Goal: Information Seeking & Learning: Find specific fact

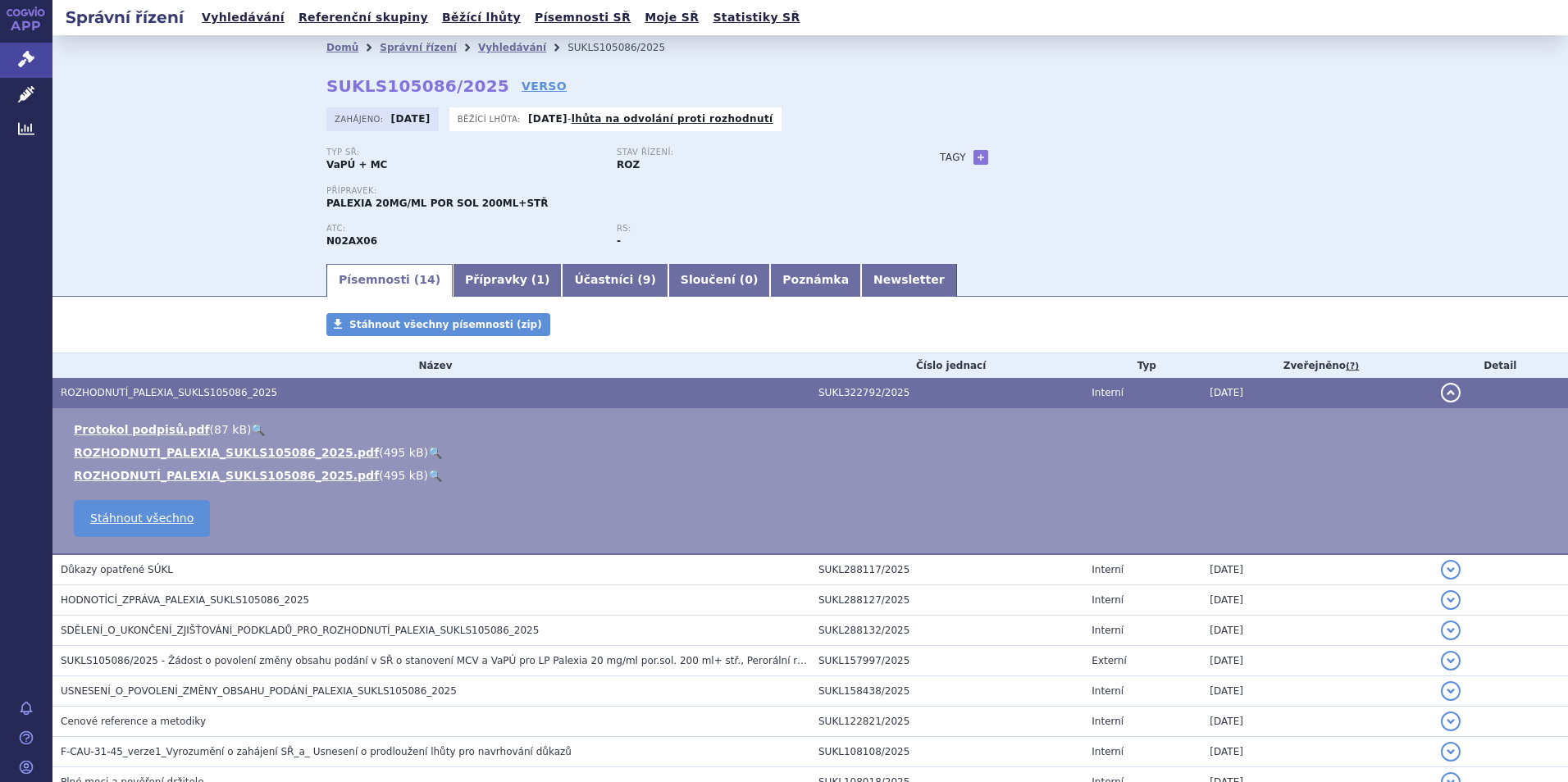
scroll to position [265, 0]
click at [230, 16] on link "Vyhledávání" at bounding box center [243, 17] width 93 height 22
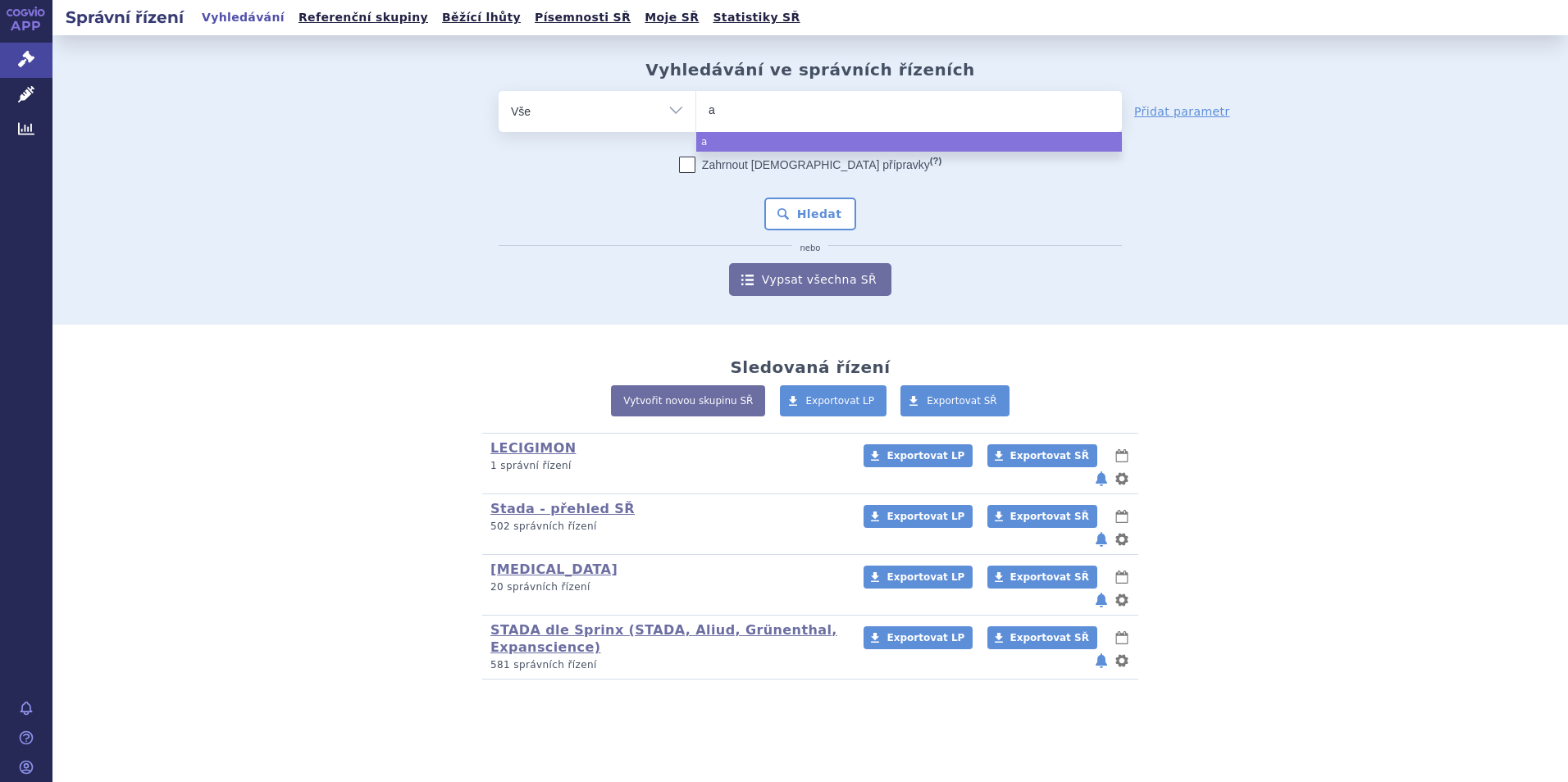
type input "ab"
type input "abi"
type input "abira"
type input "abirate"
type input "abirater"
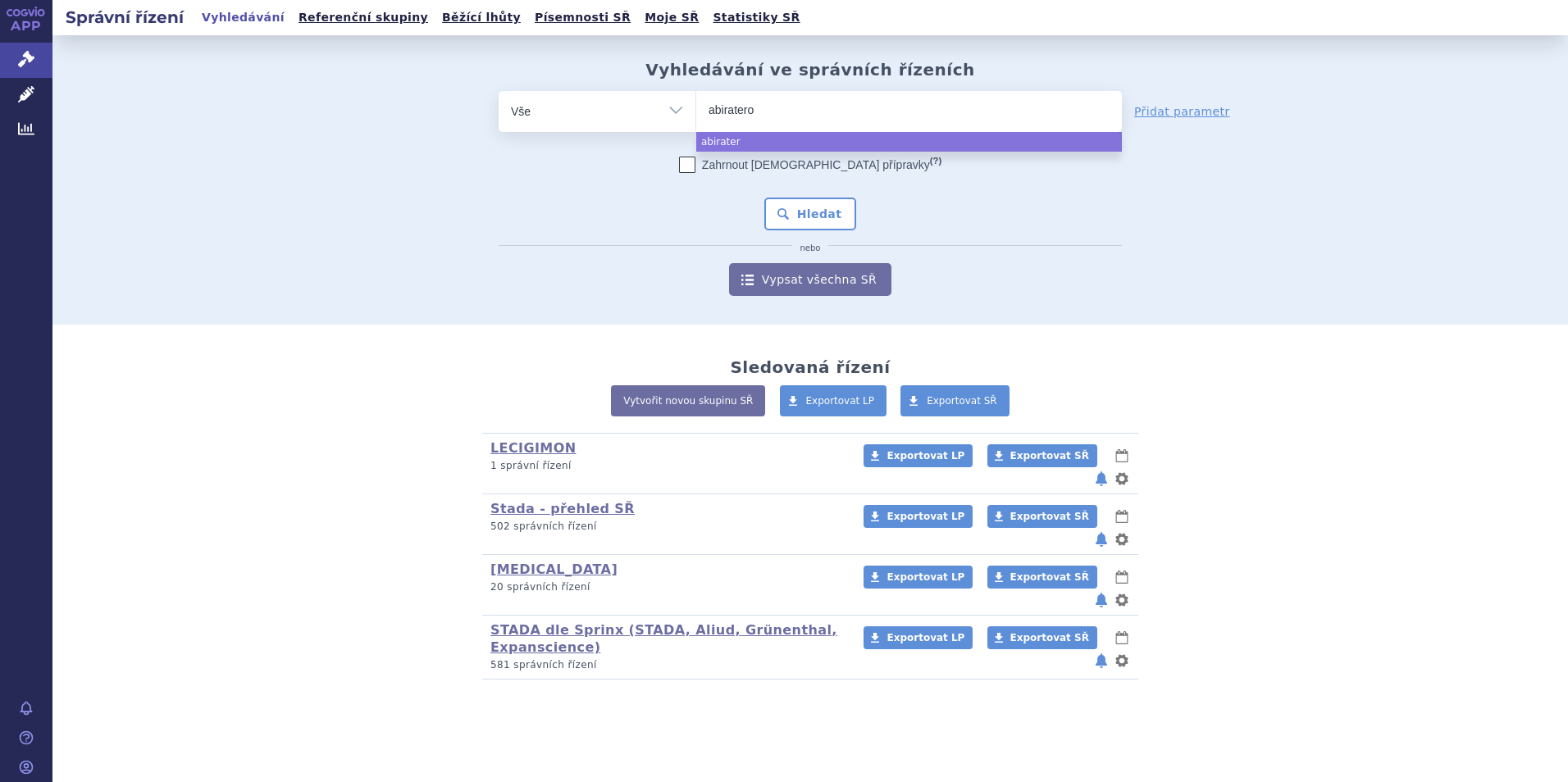
type input "abirateron"
select select "abirateron"
click at [803, 205] on button "Hledat" at bounding box center [811, 214] width 93 height 33
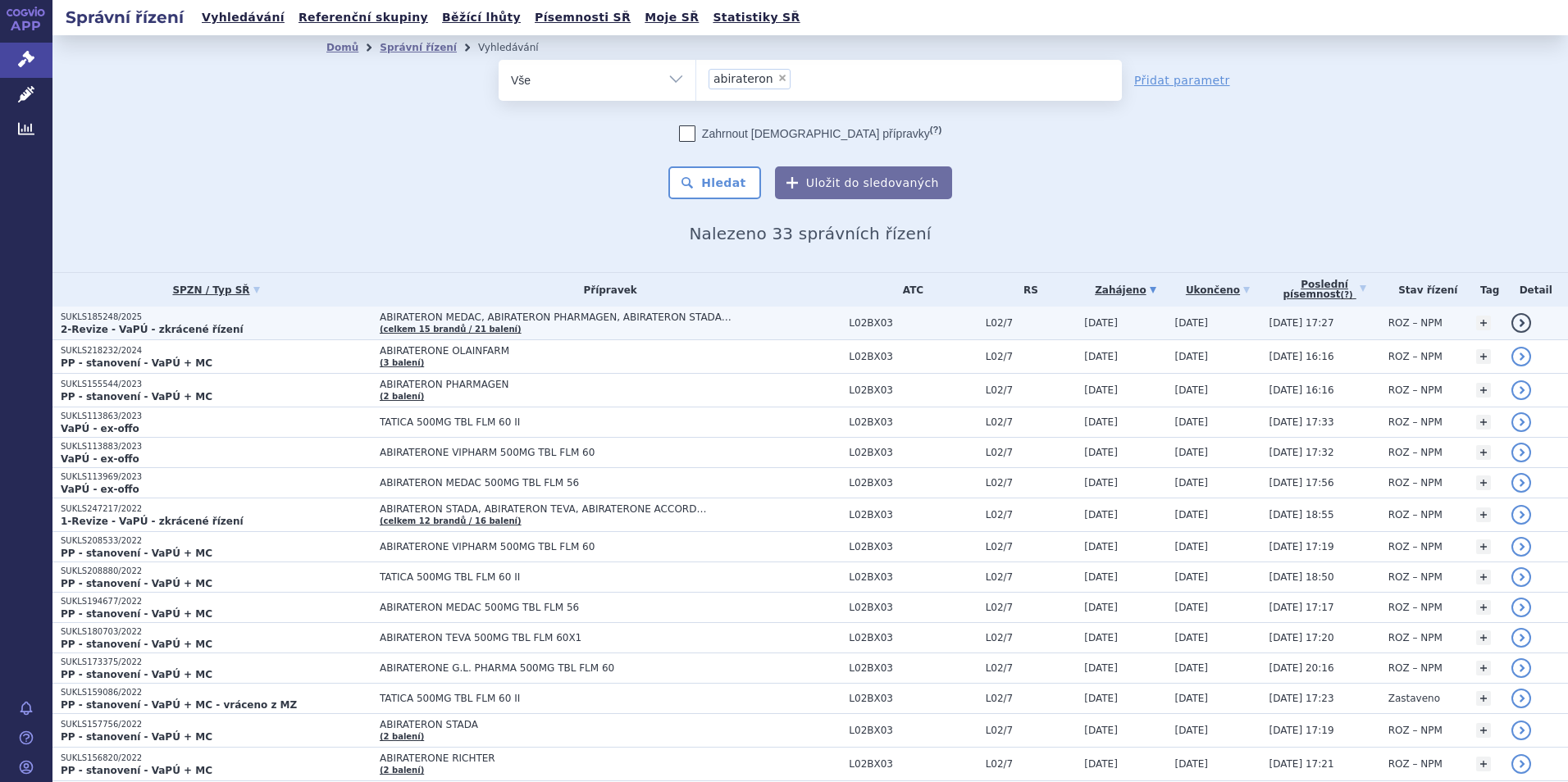
click at [137, 322] on p "SUKLS185248/2025" at bounding box center [216, 317] width 310 height 11
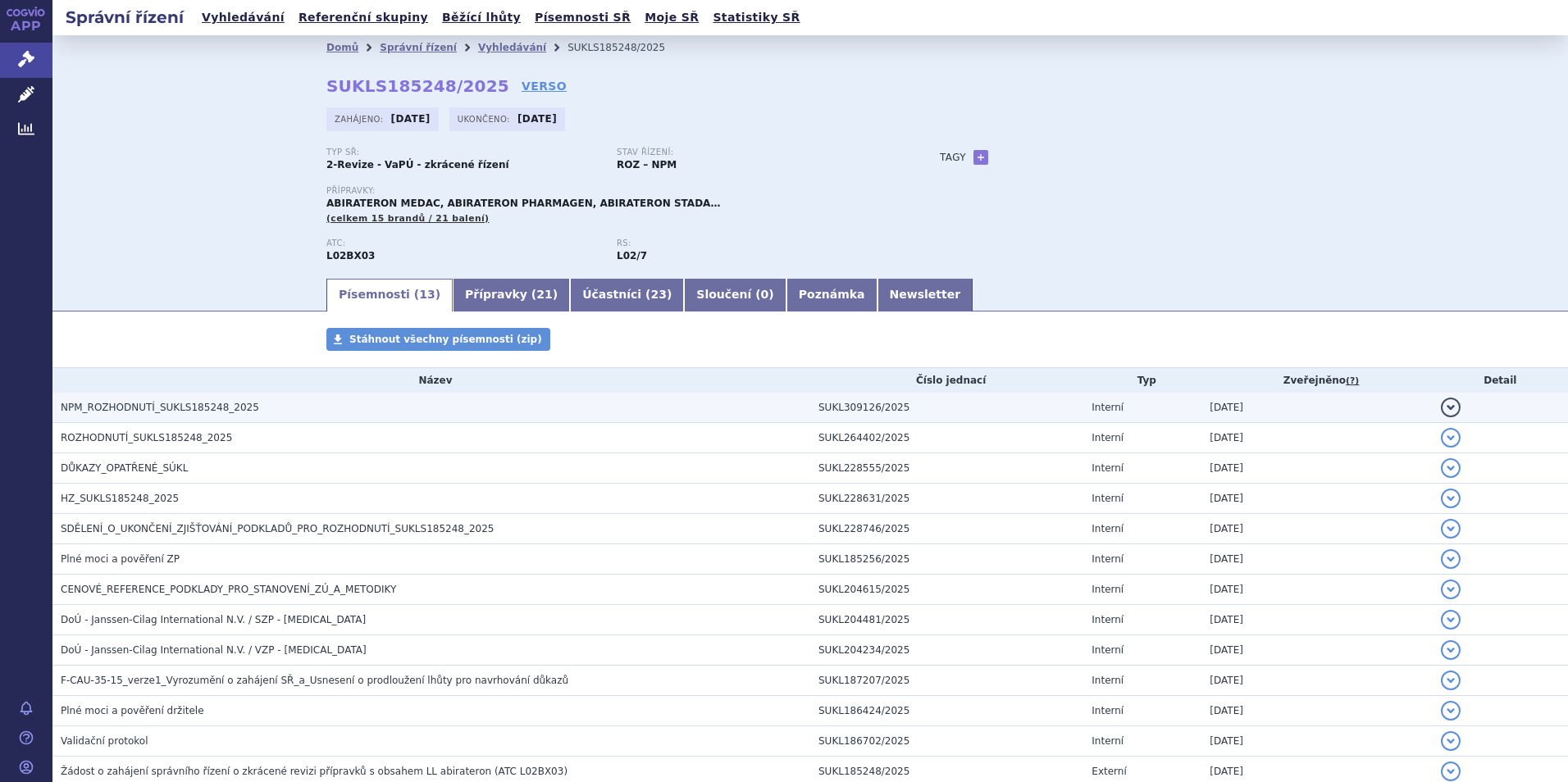
click at [159, 406] on span "NPM_ROZHODNUTÍ_SUKLS185248_2025" at bounding box center [160, 407] width 198 height 11
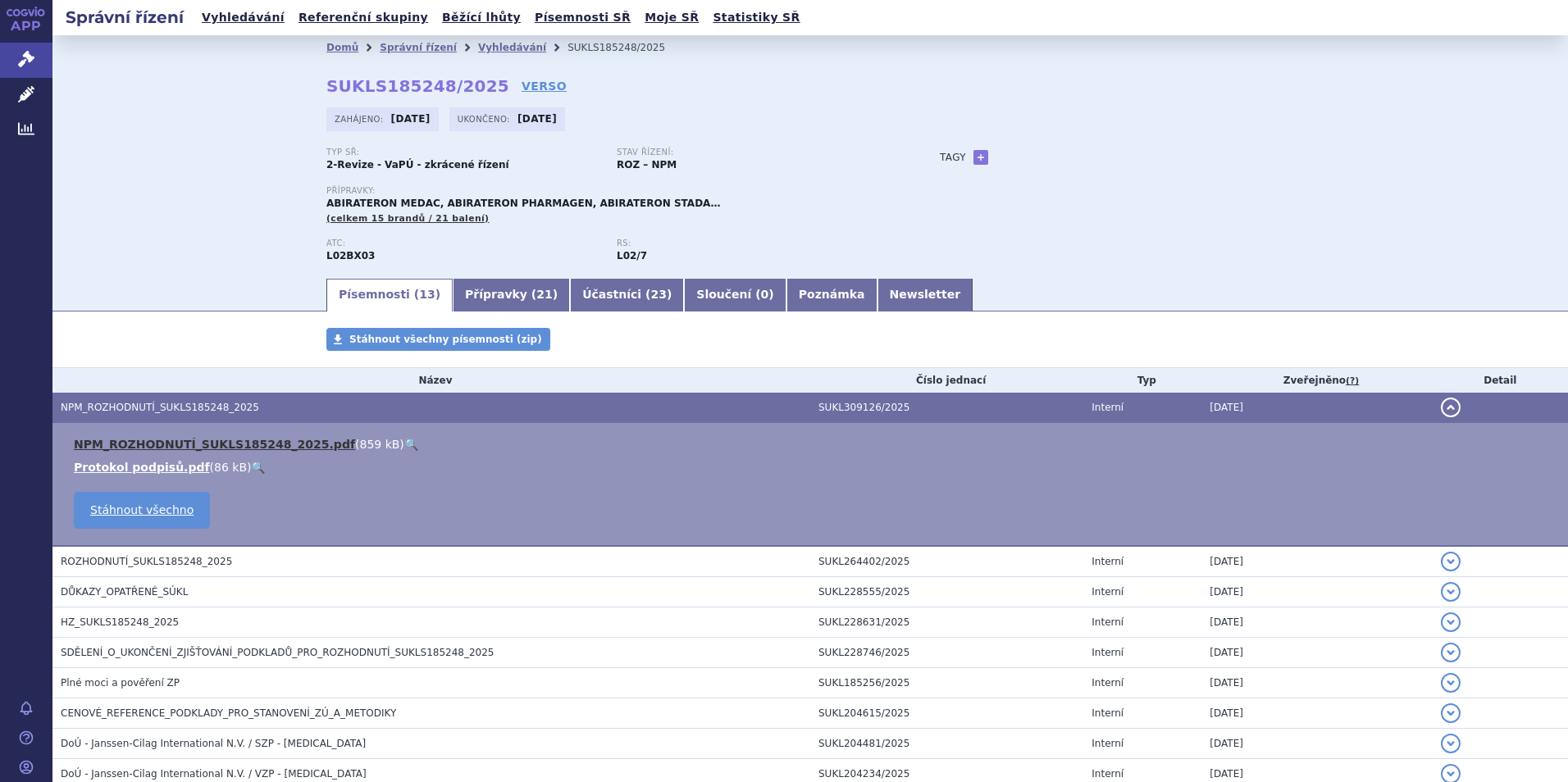
click at [251, 443] on link "NPM_ROZHODNUTÍ_SUKLS185248_2025.pdf" at bounding box center [214, 444] width 281 height 13
